Goal: Task Accomplishment & Management: Manage account settings

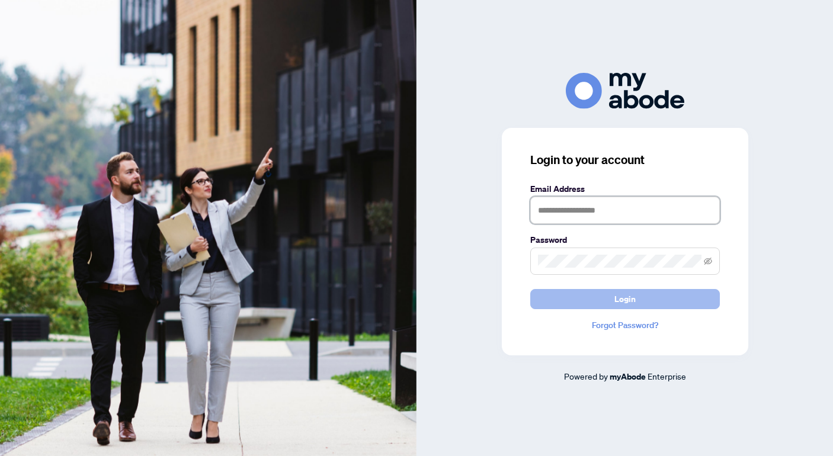
type input "**********"
click at [647, 292] on button "Login" at bounding box center [625, 299] width 190 height 20
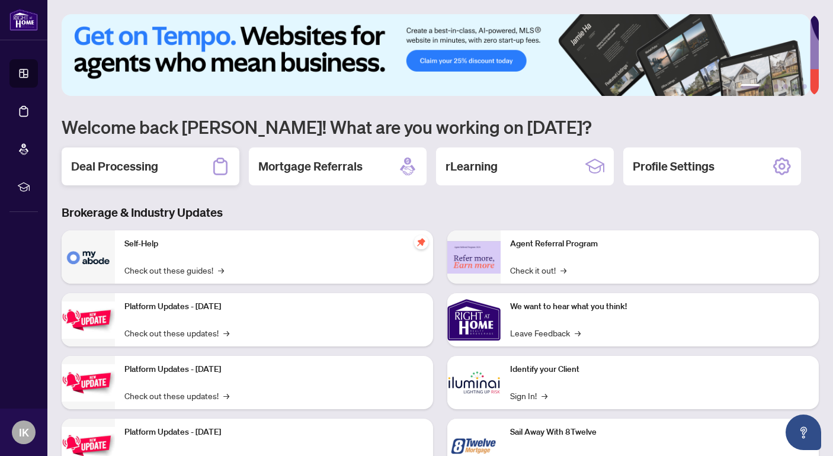
click at [160, 167] on div "Deal Processing" at bounding box center [151, 167] width 178 height 38
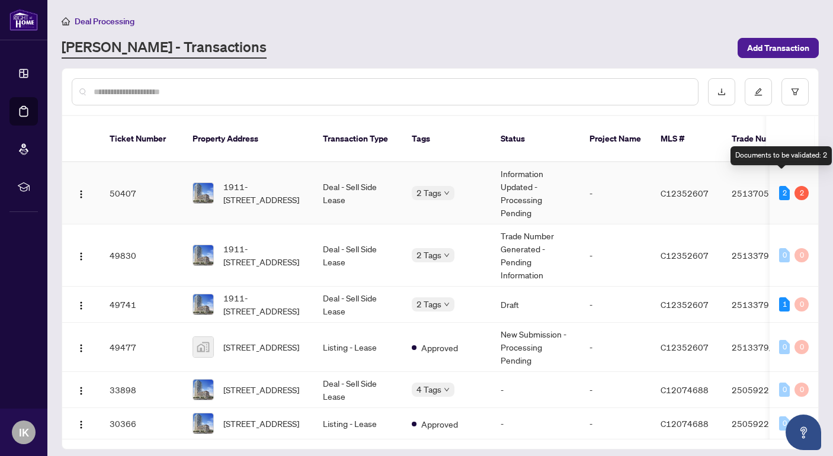
click at [779, 186] on div "2" at bounding box center [784, 193] width 11 height 14
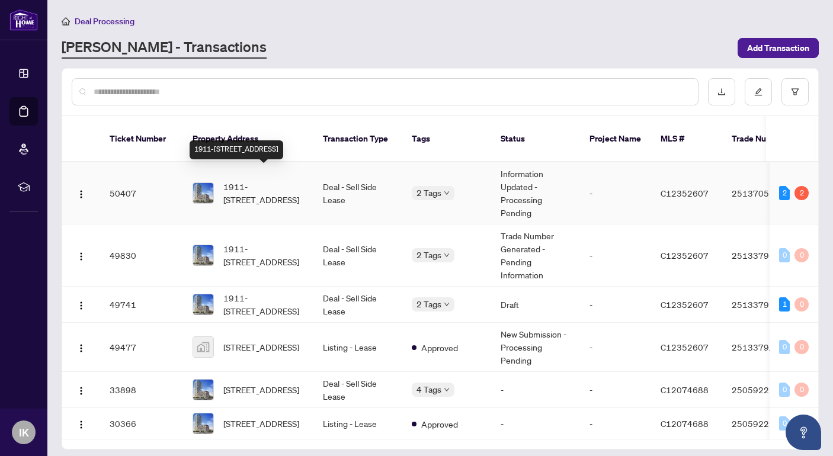
click at [267, 180] on span "1911-[STREET_ADDRESS]" at bounding box center [263, 193] width 81 height 26
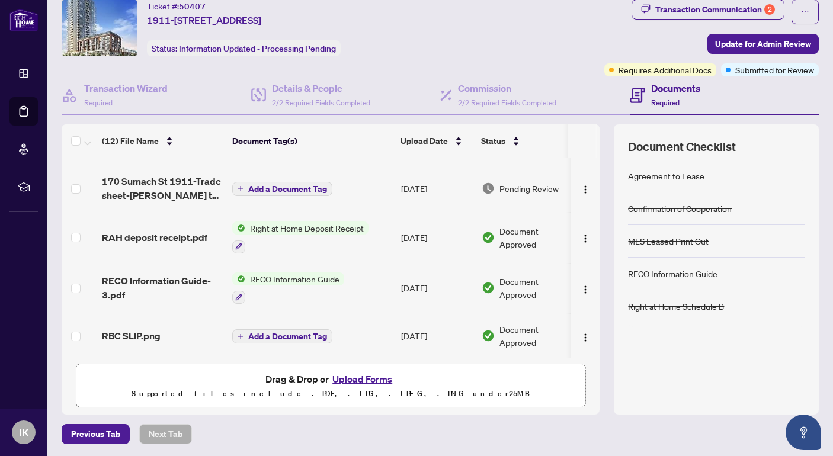
scroll to position [153, 0]
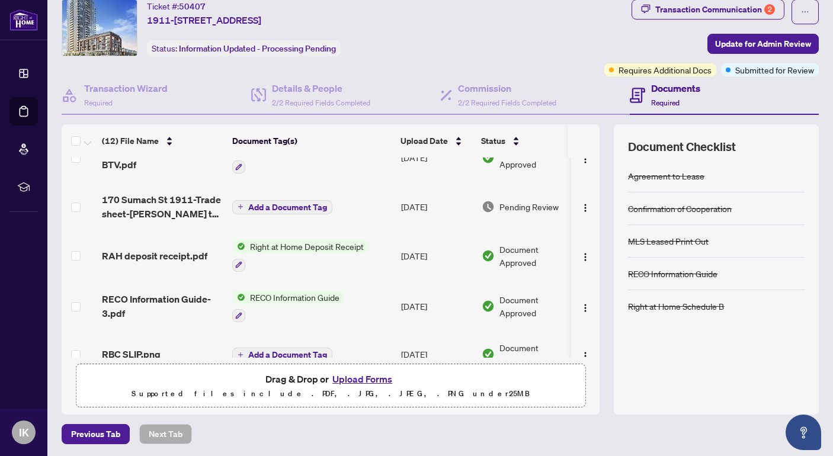
click at [505, 203] on span "Pending Review" at bounding box center [529, 206] width 59 height 13
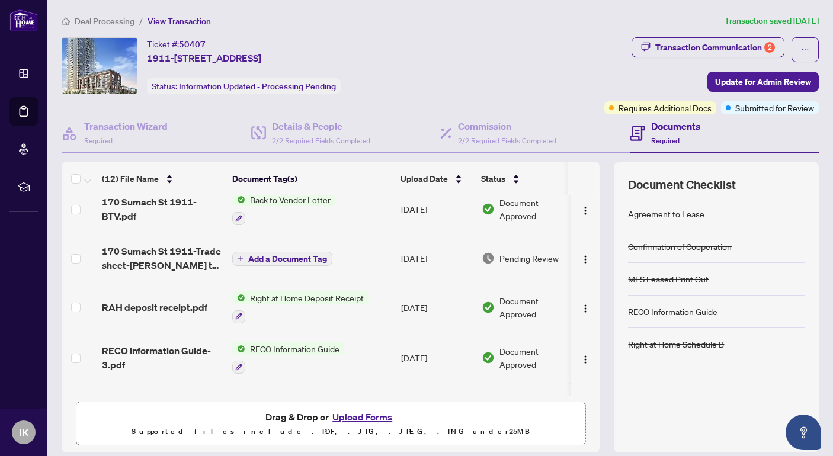
scroll to position [129, 0]
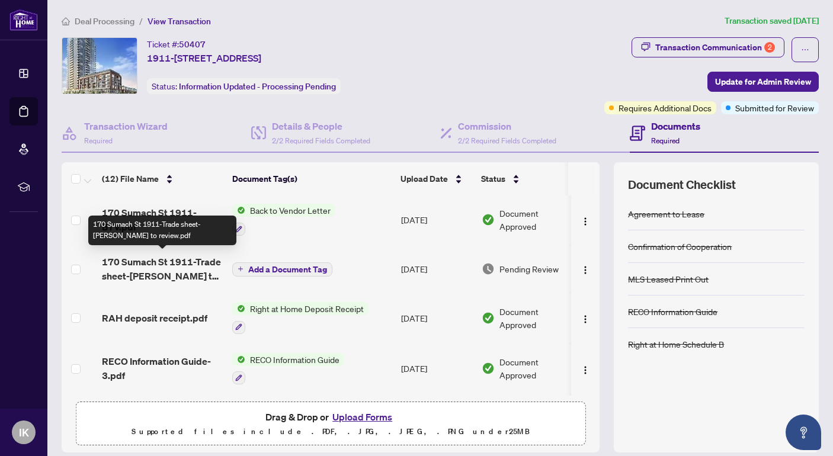
click at [186, 262] on span "170 Sumach St 1911-Trade sheet-[PERSON_NAME] to review.pdf" at bounding box center [162, 269] width 121 height 28
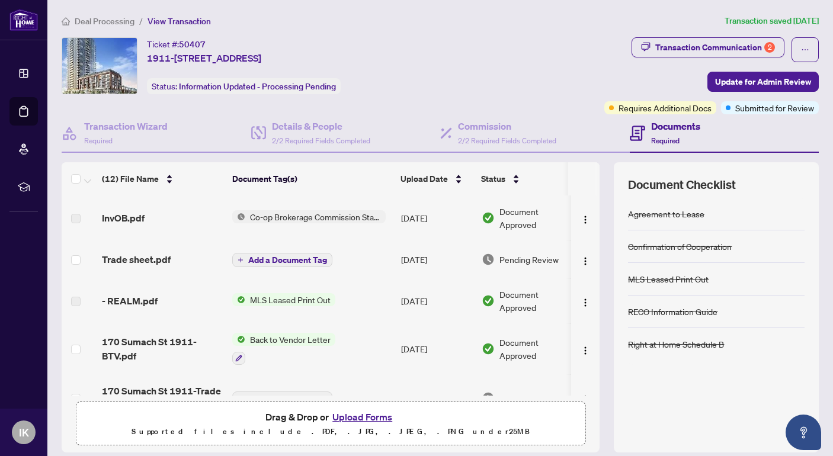
click at [375, 415] on button "Upload Forms" at bounding box center [362, 416] width 67 height 15
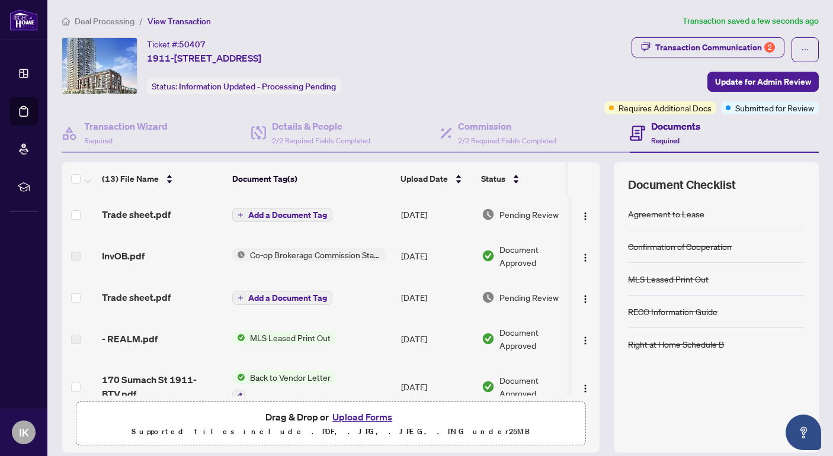
scroll to position [38, 0]
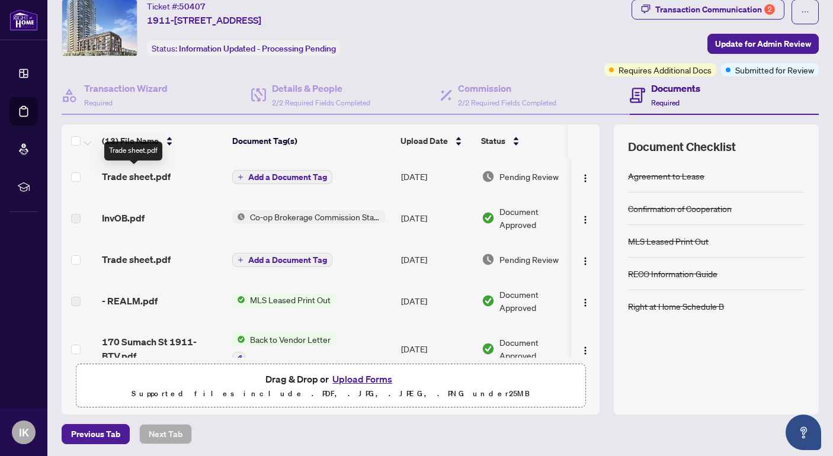
click at [159, 169] on span "Trade sheet.pdf" at bounding box center [136, 176] width 69 height 14
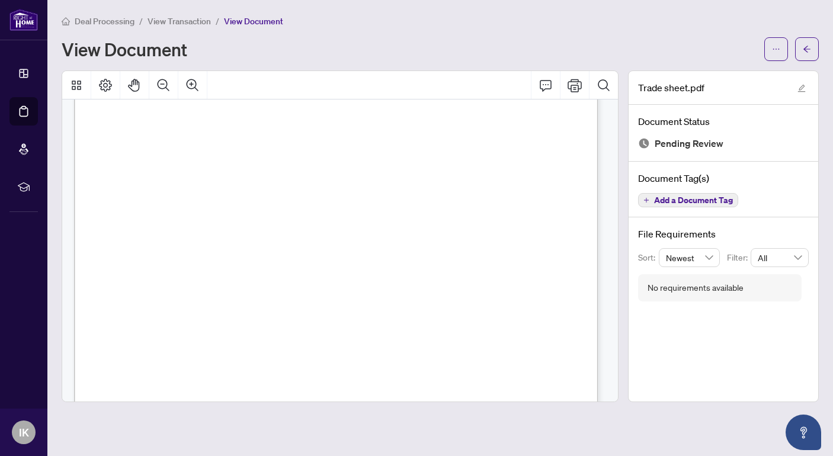
scroll to position [356, 0]
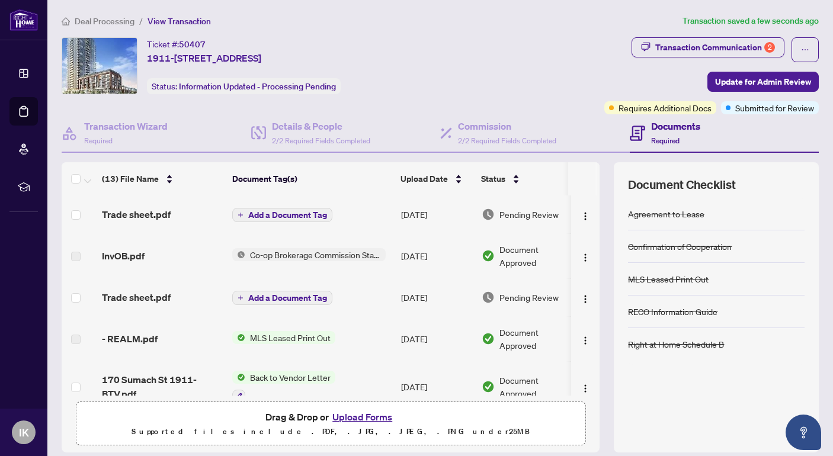
click at [654, 129] on h4 "Documents" at bounding box center [675, 126] width 49 height 14
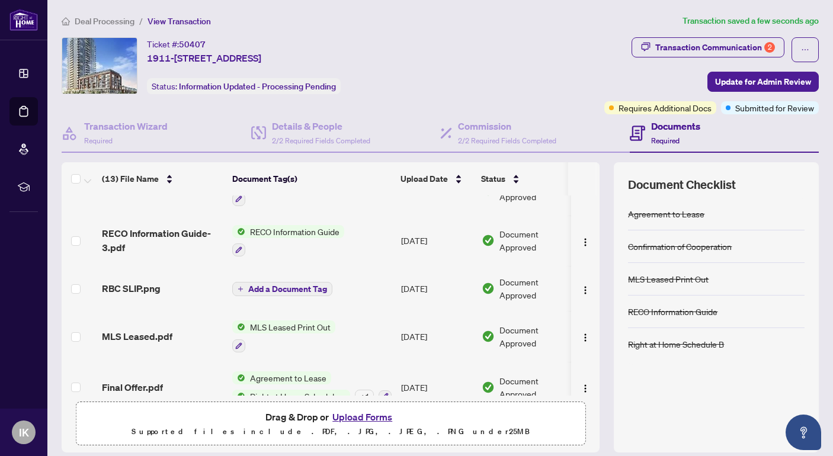
scroll to position [356, 0]
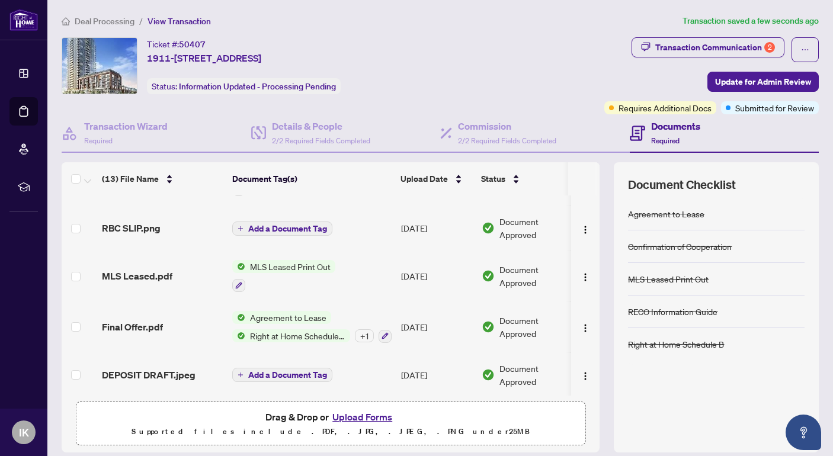
click at [373, 414] on button "Upload Forms" at bounding box center [362, 416] width 67 height 15
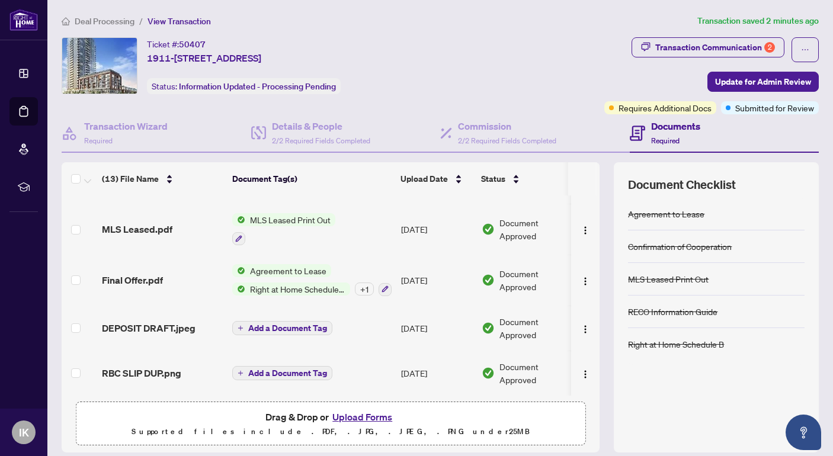
scroll to position [38, 0]
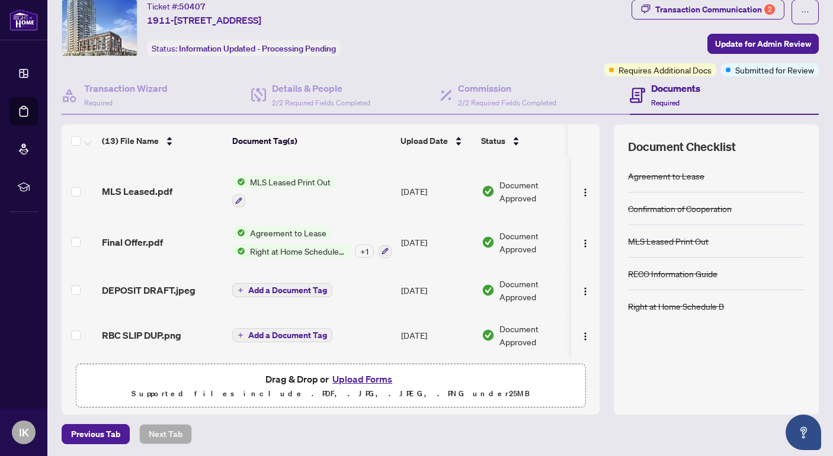
click at [674, 85] on h4 "Documents" at bounding box center [675, 88] width 49 height 14
click at [665, 99] on span "Required" at bounding box center [665, 102] width 28 height 9
click at [687, 73] on span "Requires Additional Docs" at bounding box center [665, 69] width 93 height 13
click at [606, 71] on div "Requires Additional Docs" at bounding box center [660, 69] width 112 height 13
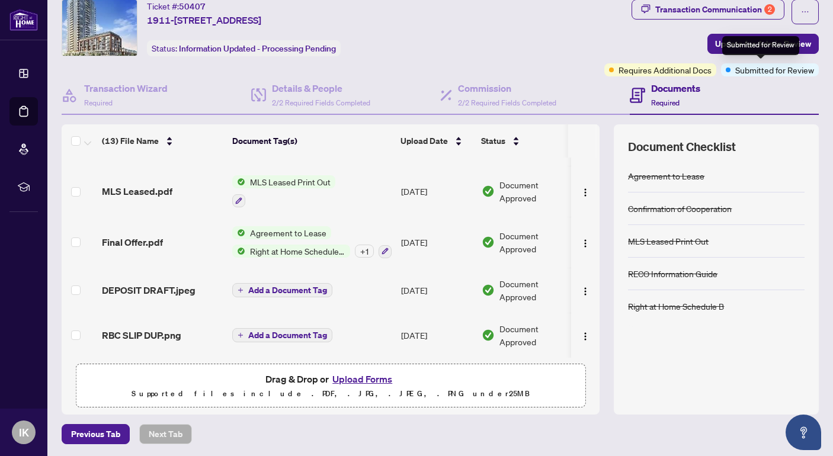
click at [757, 70] on span "Submitted for Review" at bounding box center [774, 69] width 79 height 13
click at [761, 68] on span "Submitted for Review" at bounding box center [774, 69] width 79 height 13
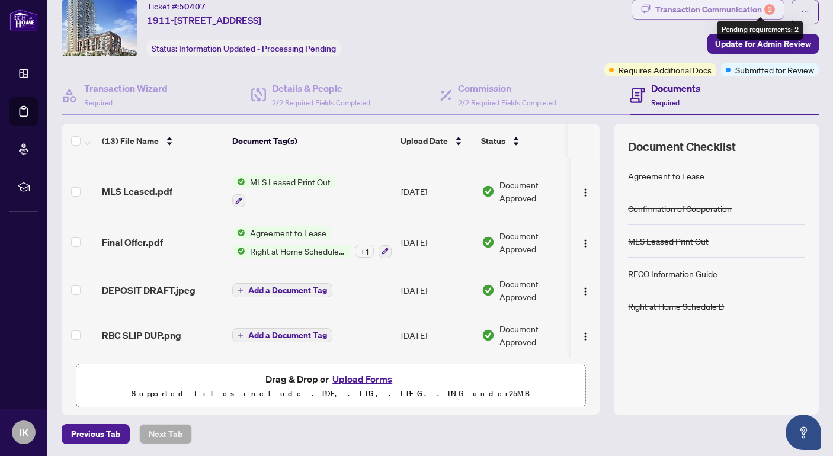
click at [764, 4] on div "2" at bounding box center [769, 9] width 11 height 11
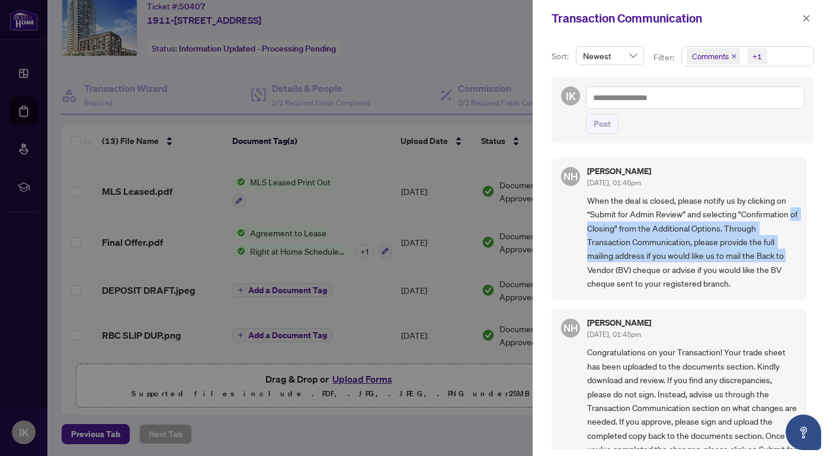
drag, startPoint x: 811, startPoint y: 218, endPoint x: 812, endPoint y: 259, distance: 40.9
click at [812, 259] on div "Sort: Newest Filter: Comments +1 IK Post NH [PERSON_NAME] [DATE], 01:46pm When …" at bounding box center [683, 247] width 300 height 420
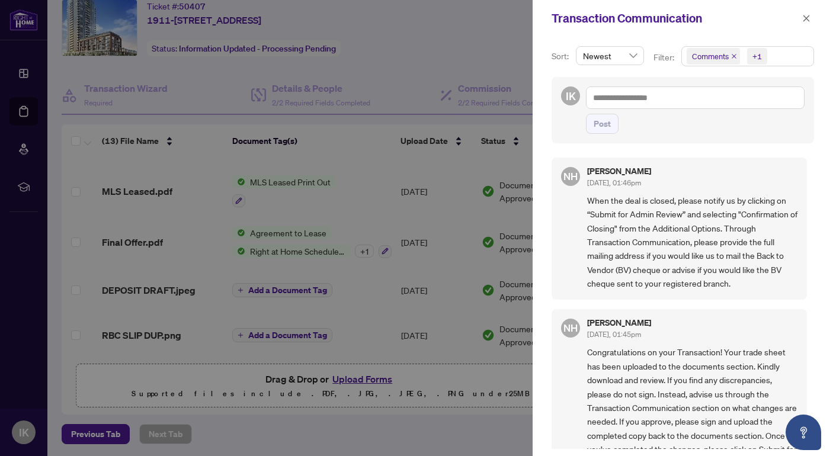
click at [773, 287] on span "When the deal is closed, please notify us by clicking on “Submit for Admin Revi…" at bounding box center [692, 242] width 210 height 97
click at [806, 15] on icon "close" at bounding box center [806, 18] width 8 height 8
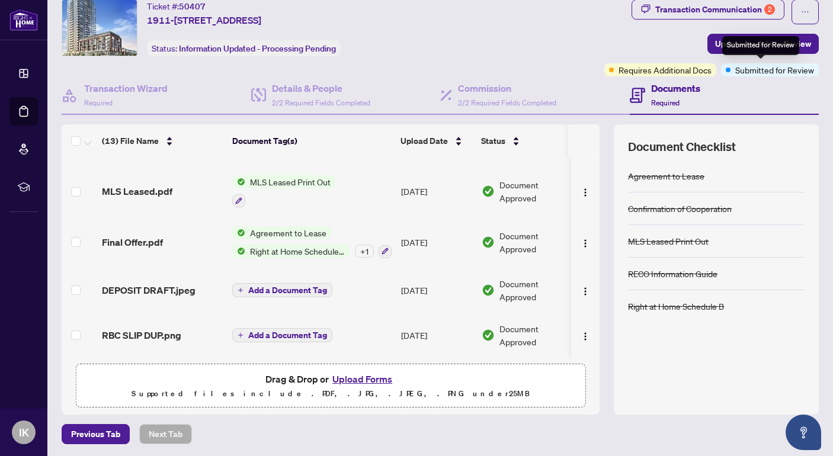
click at [775, 47] on div "Submitted for Review" at bounding box center [760, 45] width 77 height 19
click at [754, 68] on span "Submitted for Review" at bounding box center [774, 69] width 79 height 13
click at [741, 43] on span "Update for Admin Review" at bounding box center [763, 43] width 96 height 19
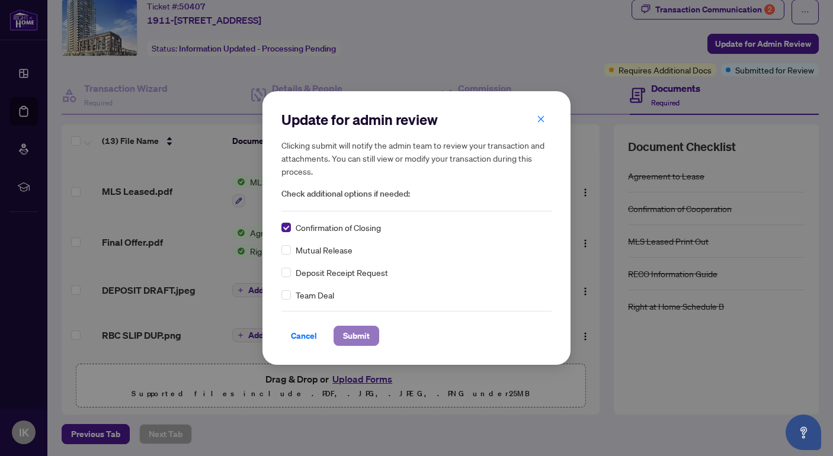
click at [351, 332] on span "Submit" at bounding box center [356, 336] width 27 height 19
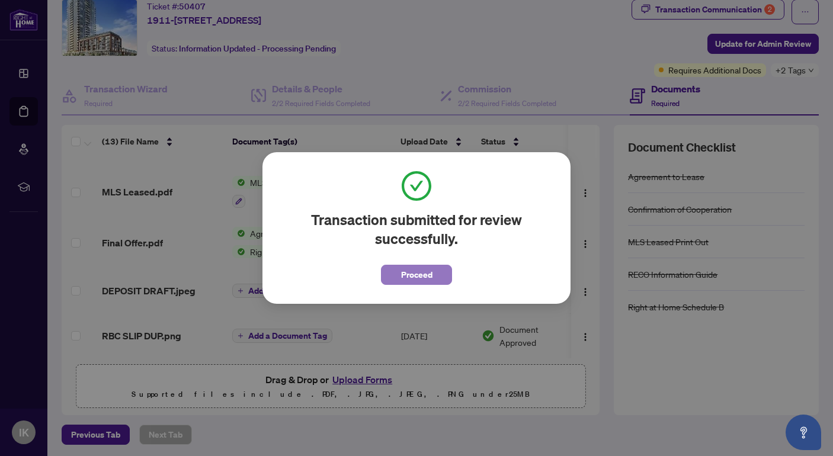
click at [423, 271] on span "Proceed" at bounding box center [416, 274] width 31 height 19
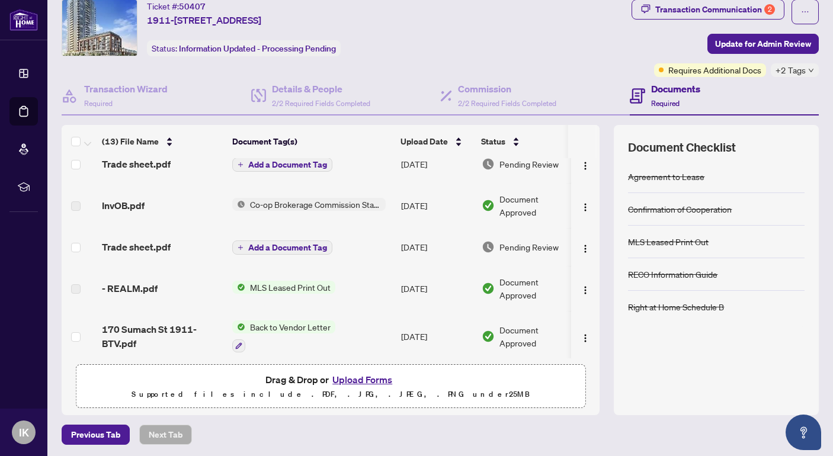
scroll to position [0, 0]
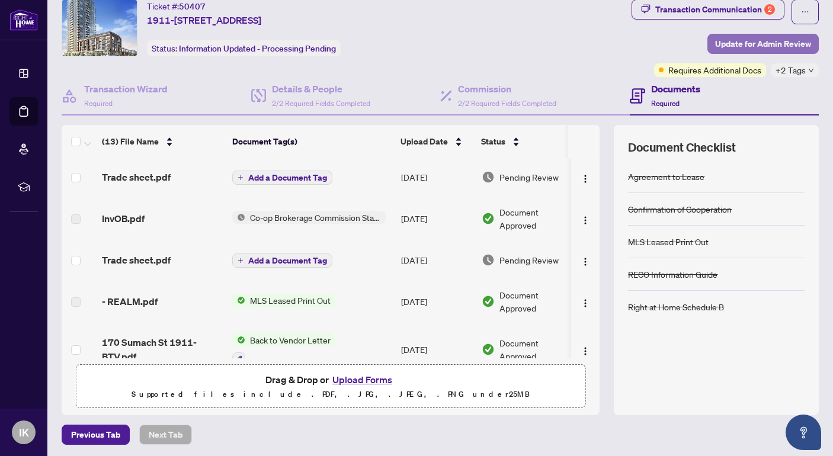
click at [782, 40] on span "Update for Admin Review" at bounding box center [763, 43] width 96 height 19
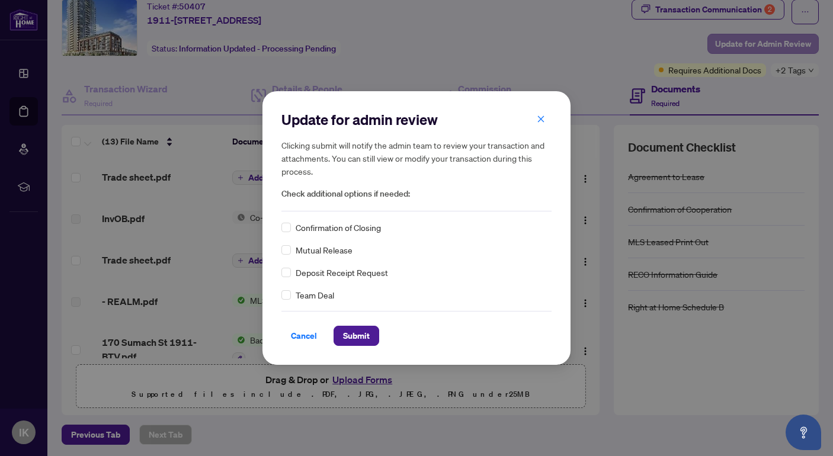
click at [782, 40] on div "Update for admin review Clicking submit will notify the admin team to review yo…" at bounding box center [416, 228] width 833 height 456
click at [722, 40] on div "Update for admin review Clicking submit will notify the admin team to review yo…" at bounding box center [416, 228] width 833 height 456
click at [539, 115] on icon "close" at bounding box center [541, 119] width 8 height 8
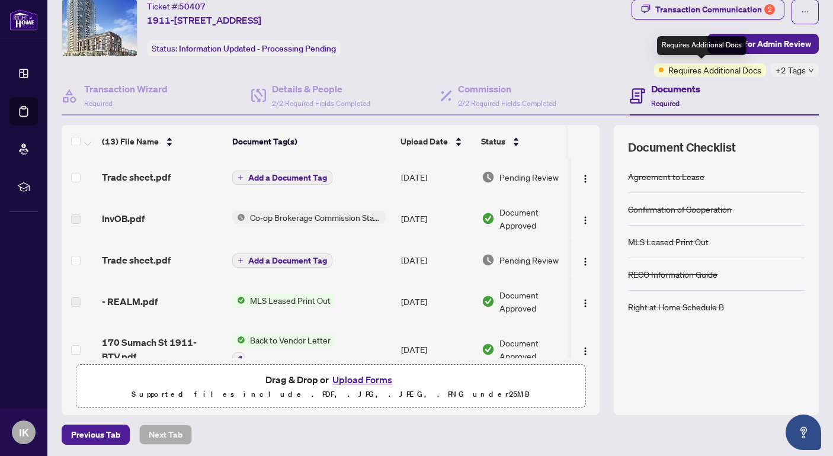
click at [711, 73] on span "Requires Additional Docs" at bounding box center [714, 69] width 93 height 13
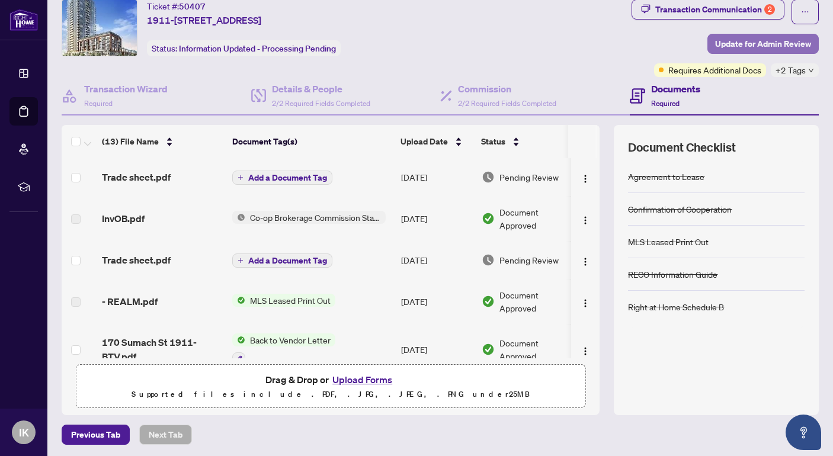
click at [762, 47] on span "Update for Admin Review" at bounding box center [763, 43] width 96 height 19
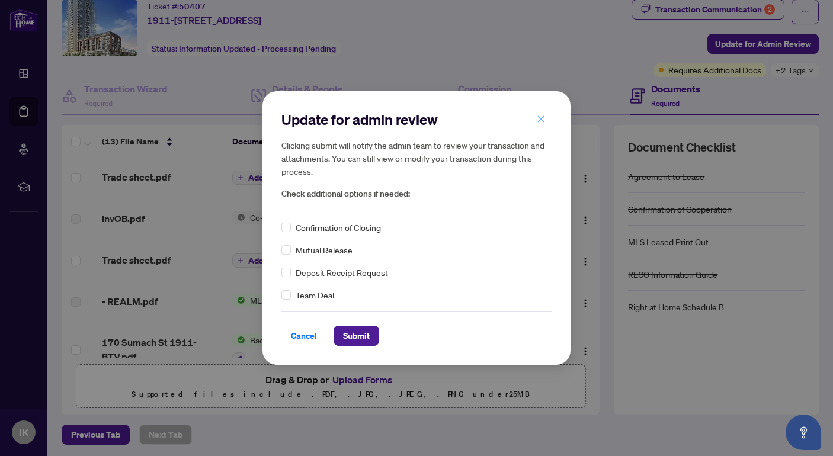
click at [541, 119] on icon "close" at bounding box center [541, 119] width 7 height 7
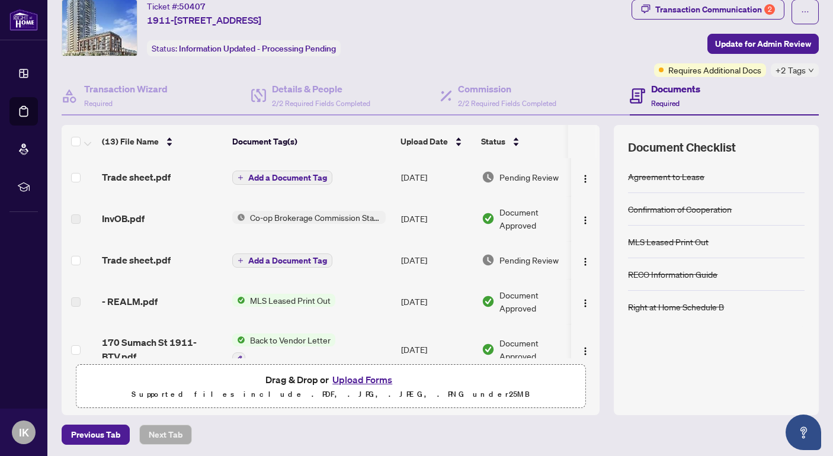
click at [808, 68] on icon "down" at bounding box center [811, 71] width 6 height 6
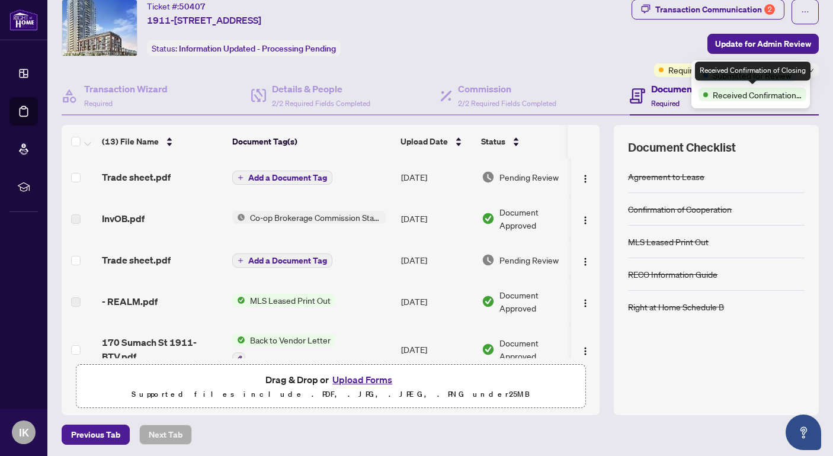
click at [761, 98] on span "Received Confirmation of Closing" at bounding box center [757, 94] width 89 height 13
click at [751, 78] on div "Received Confirmation of Closing" at bounding box center [753, 71] width 116 height 19
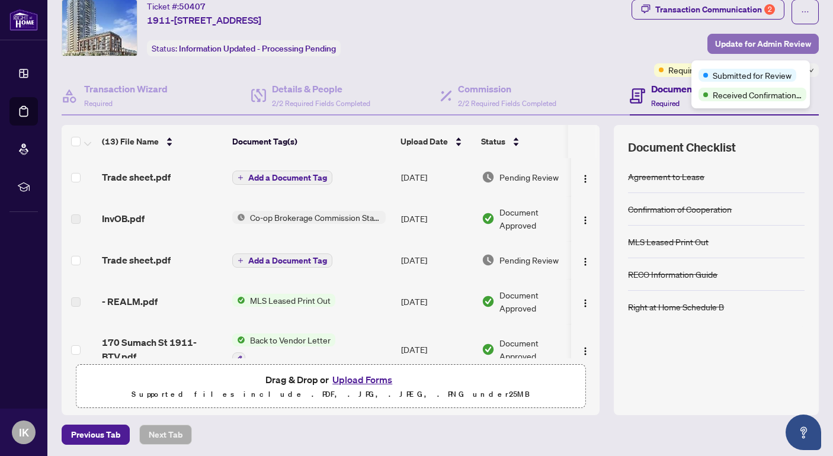
click at [753, 43] on span "Update for Admin Review" at bounding box center [763, 43] width 96 height 19
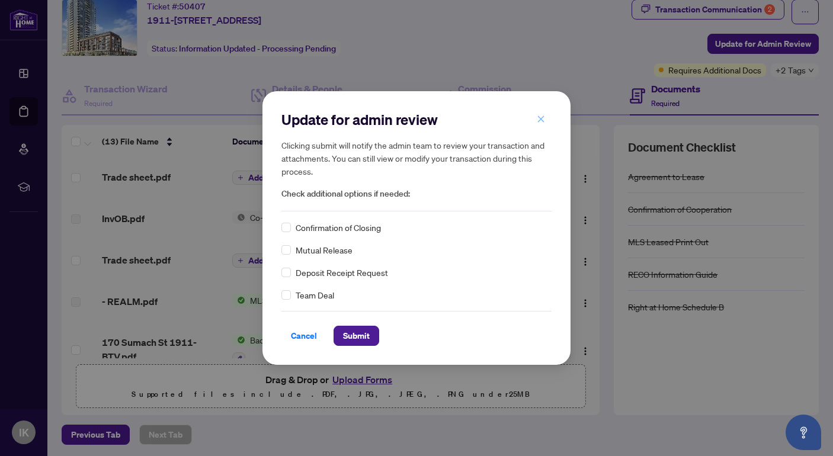
click at [540, 119] on icon "close" at bounding box center [541, 119] width 8 height 8
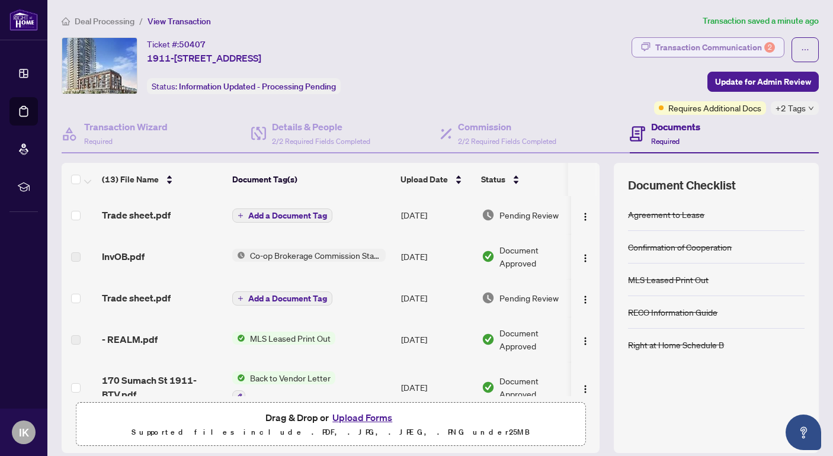
click at [703, 44] on div "Transaction Communication 2" at bounding box center [715, 47] width 120 height 19
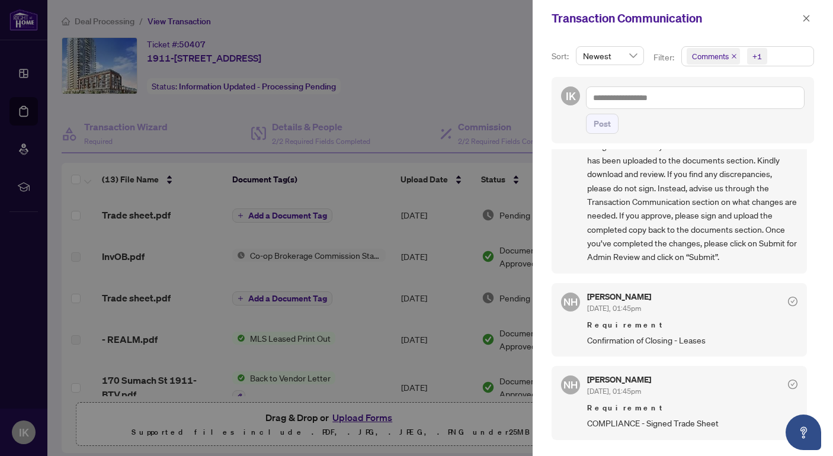
scroll to position [204, 0]
click at [811, 17] on button "button" at bounding box center [806, 18] width 15 height 14
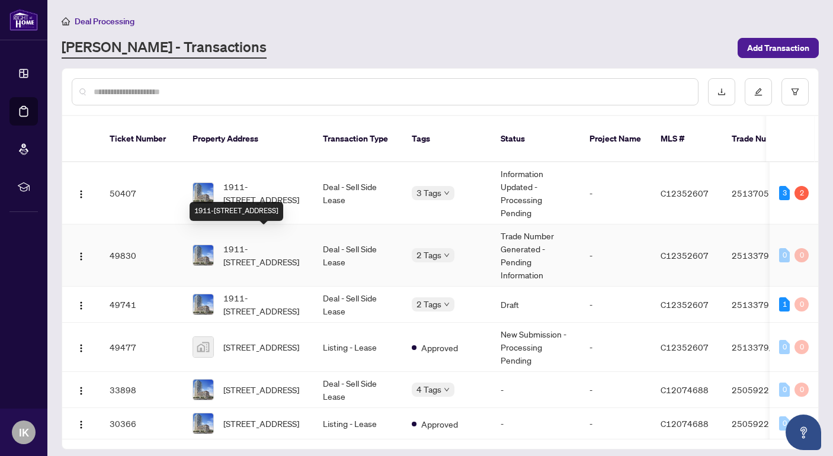
click at [251, 242] on span "1911-[STREET_ADDRESS]" at bounding box center [263, 255] width 81 height 26
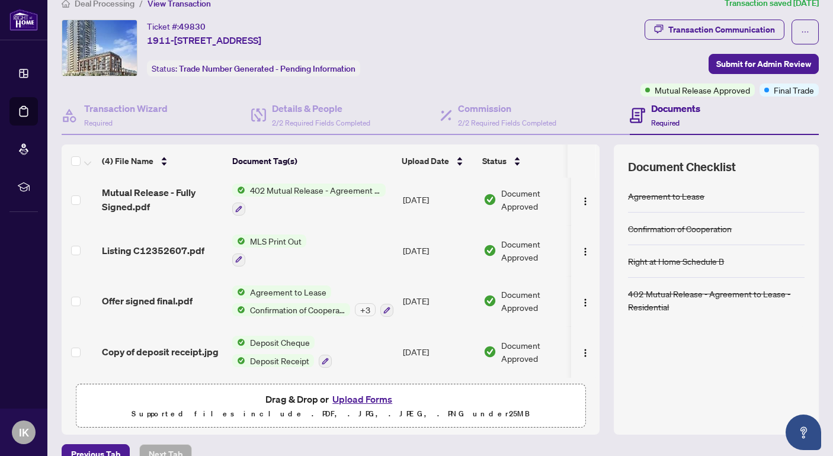
scroll to position [38, 0]
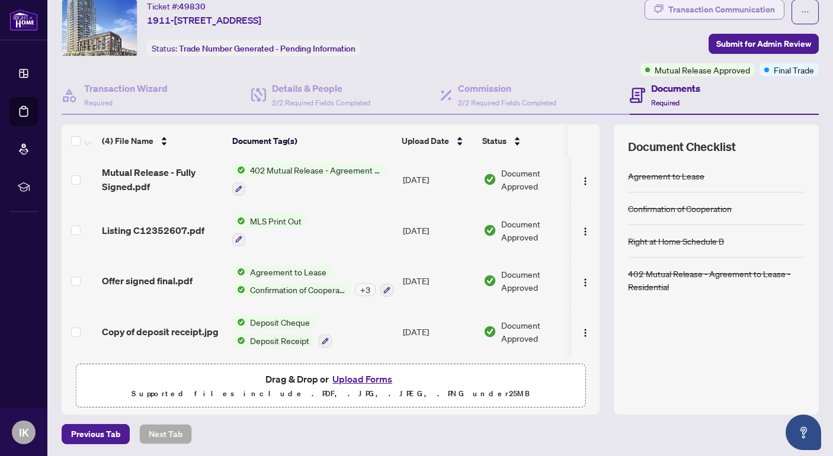
click at [747, 4] on div "Transaction Communication" at bounding box center [721, 9] width 107 height 19
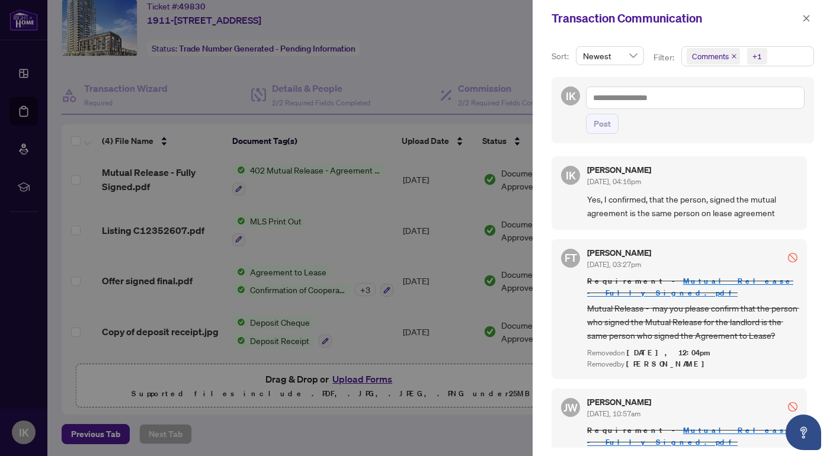
scroll to position [0, 0]
click at [804, 17] on icon "close" at bounding box center [806, 18] width 8 height 8
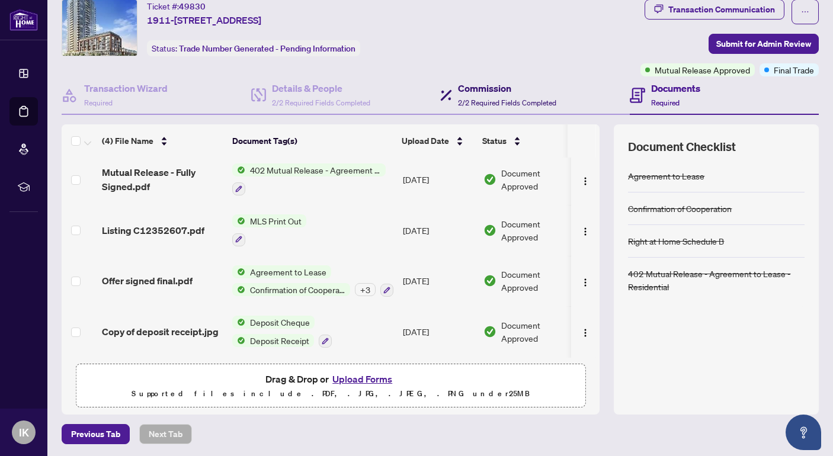
click at [491, 87] on h4 "Commission" at bounding box center [507, 88] width 98 height 14
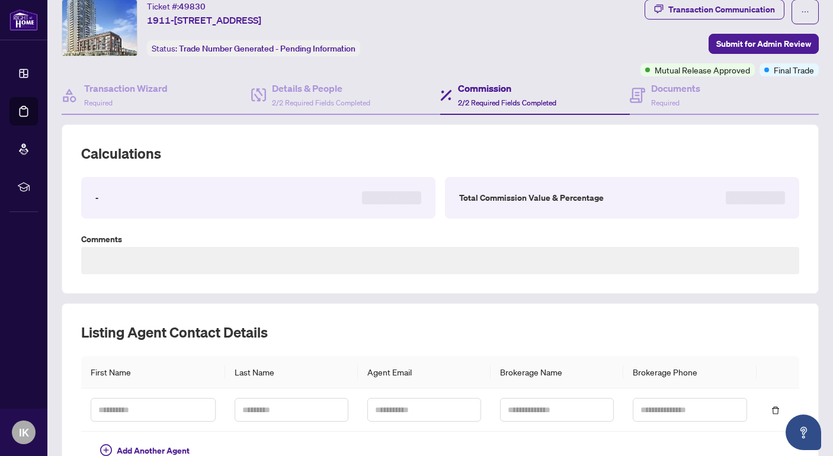
type textarea "**********"
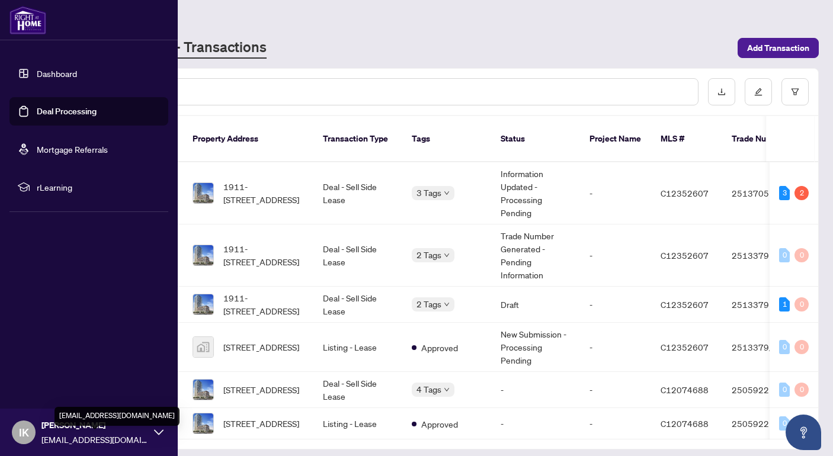
click at [63, 437] on span "[EMAIL_ADDRESS][DOMAIN_NAME]" at bounding box center [94, 439] width 107 height 13
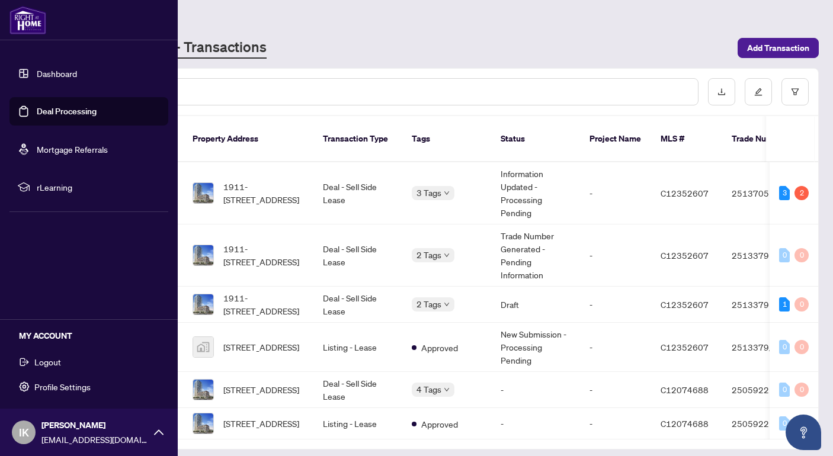
click at [57, 359] on span "Logout" at bounding box center [47, 362] width 27 height 19
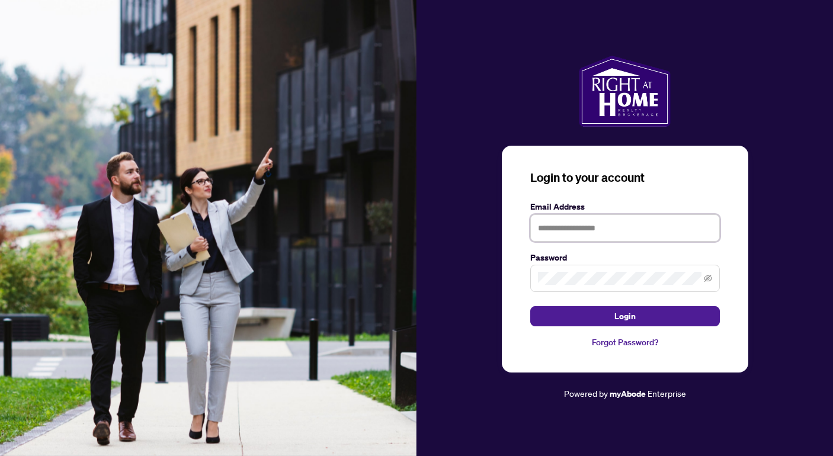
type input "**********"
